Goal: Find contact information: Find contact information

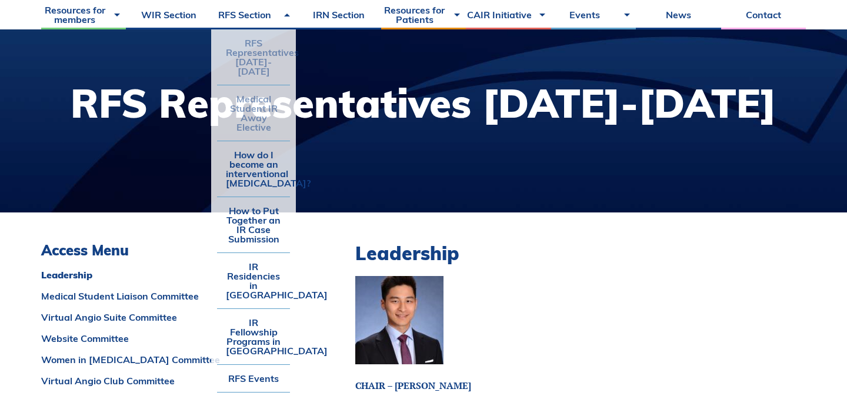
scroll to position [125, 0]
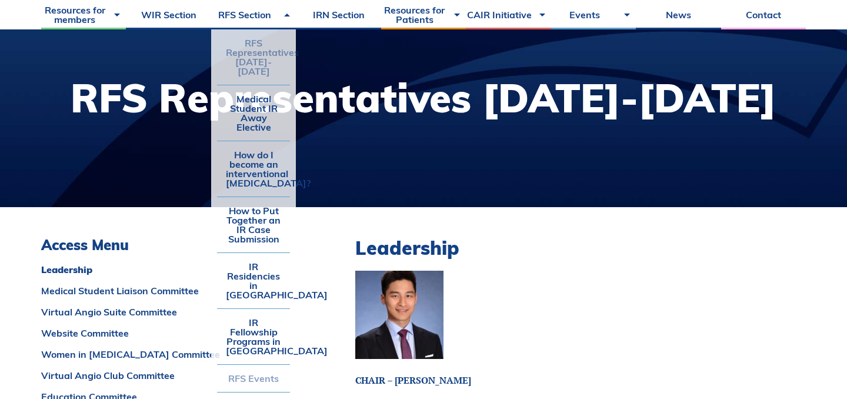
click at [253, 365] on link "RFS Events" at bounding box center [253, 378] width 73 height 27
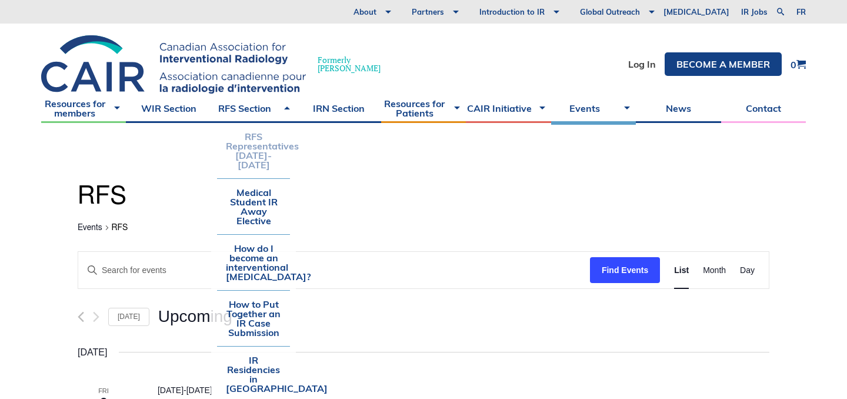
click at [265, 138] on link "RFS Representatives [DATE]-[DATE]" at bounding box center [253, 150] width 73 height 55
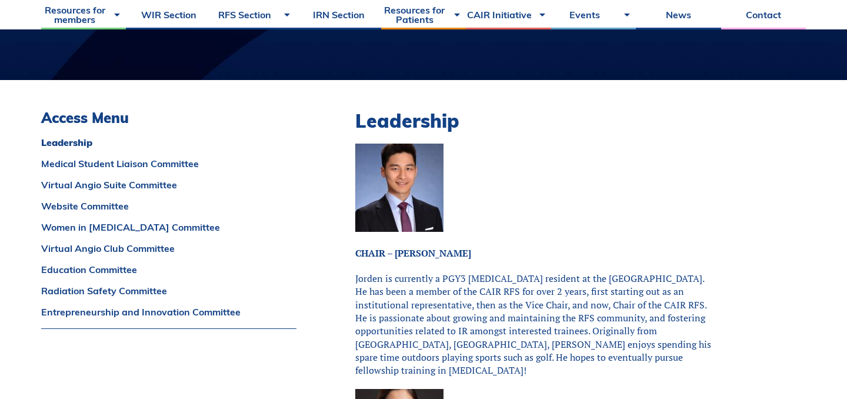
scroll to position [363, 0]
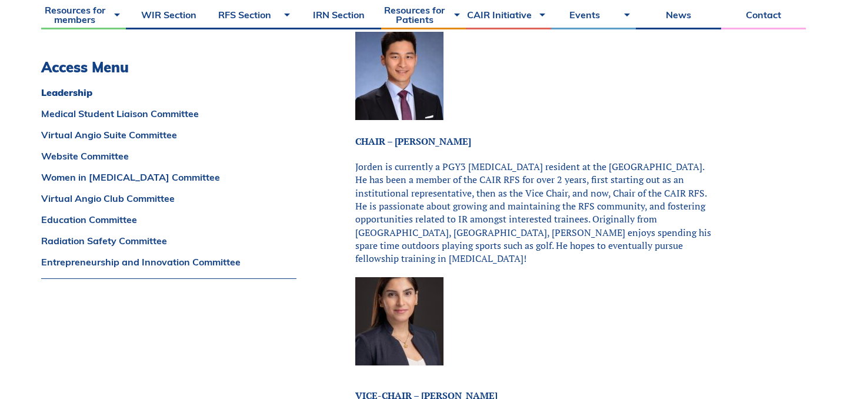
click at [387, 92] on img at bounding box center [399, 76] width 88 height 88
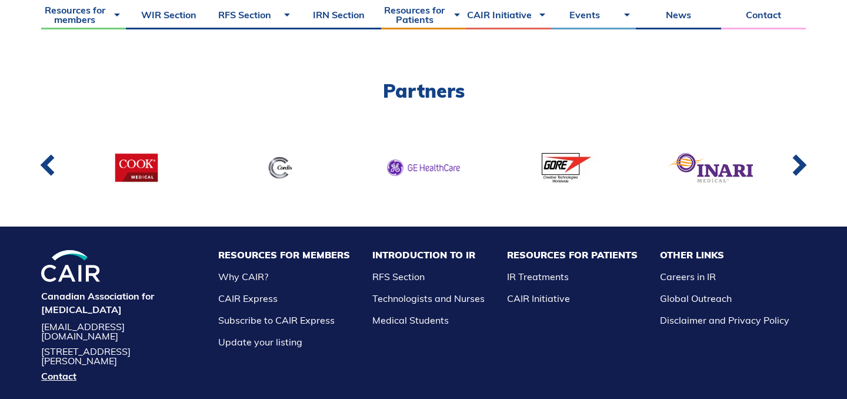
scroll to position [7688, 0]
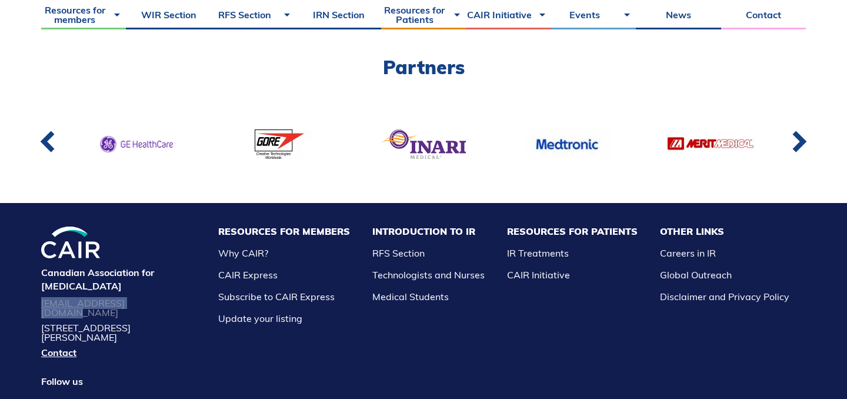
drag, startPoint x: 26, startPoint y: 245, endPoint x: 152, endPoint y: 246, distance: 125.8
click at [152, 246] on div "Canadian Association for Interventional Radiology cairservice@cairweb.ca 1250 R…" at bounding box center [423, 321] width 847 height 236
copy link "[EMAIL_ADDRESS][DOMAIN_NAME]"
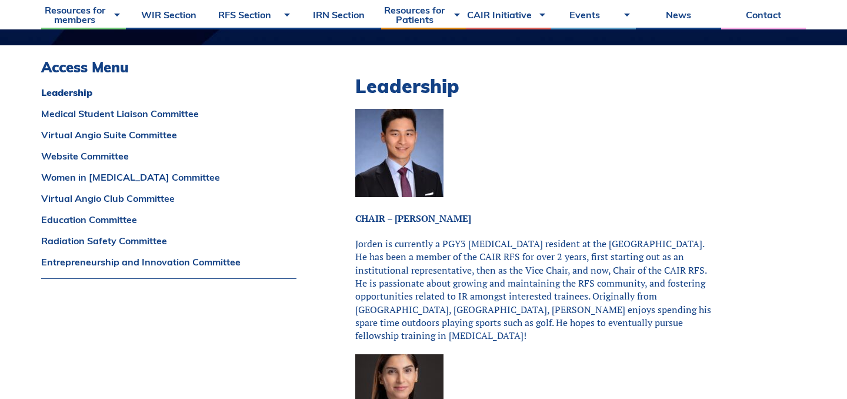
scroll to position [322, 0]
